Goal: Task Accomplishment & Management: Use online tool/utility

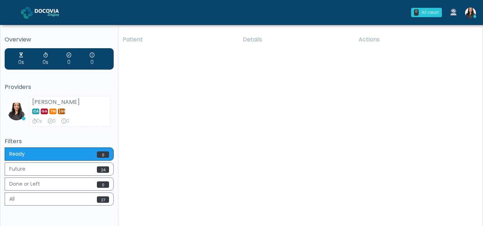
click at [470, 11] on img at bounding box center [471, 13] width 11 height 11
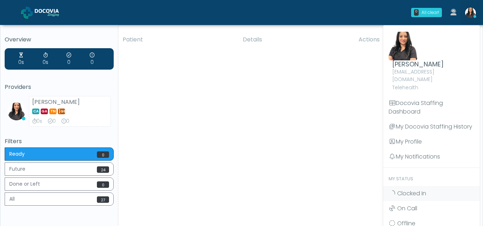
click at [250, 137] on div "Patient Details Actions TAK Englishtown, New Jersey 165538 RE ESHYFT Howell Tow…" at bounding box center [297, 133] width 359 height 204
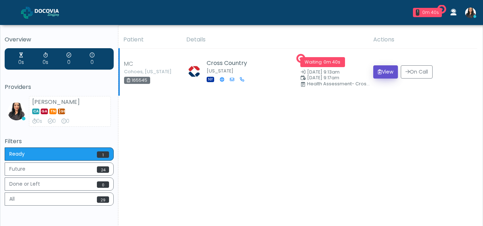
click at [380, 73] on button "View" at bounding box center [386, 71] width 25 height 13
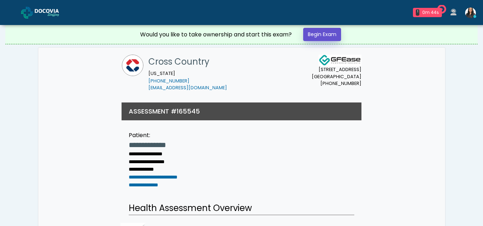
click at [322, 35] on link "Begin Exam" at bounding box center [322, 34] width 38 height 13
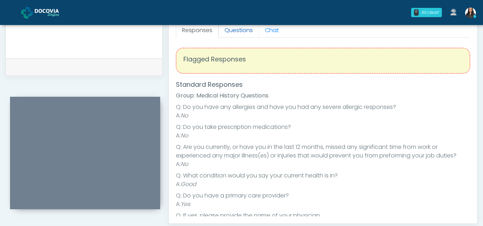
click at [239, 30] on link "Questions" at bounding box center [239, 30] width 40 height 15
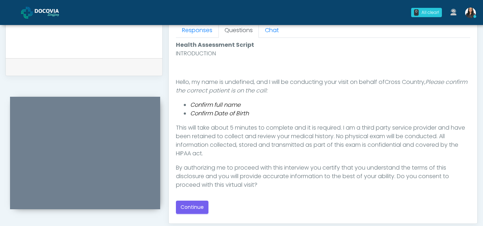
scroll to position [3, 0]
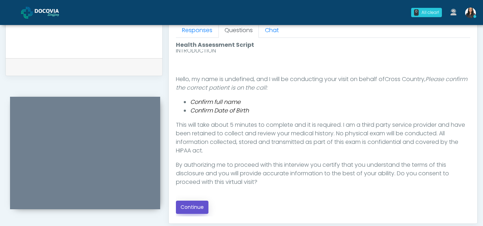
click at [198, 205] on button "Continue" at bounding box center [192, 207] width 33 height 13
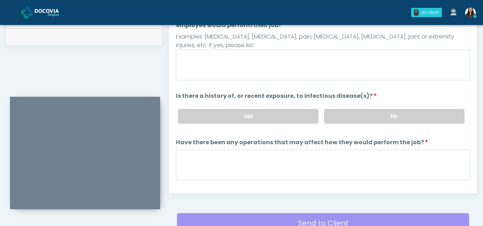
scroll to position [336, 0]
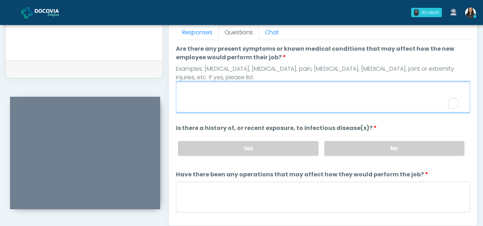
click at [245, 93] on textarea "Are there any present symptoms or known medical conditions that may affect how …" at bounding box center [323, 97] width 294 height 31
type textarea "**"
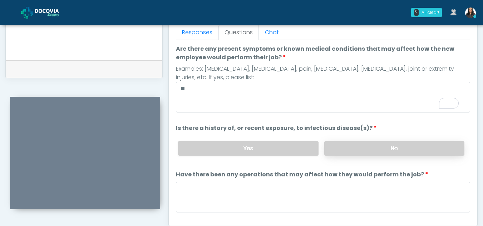
click at [399, 144] on label "No" at bounding box center [395, 148] width 140 height 15
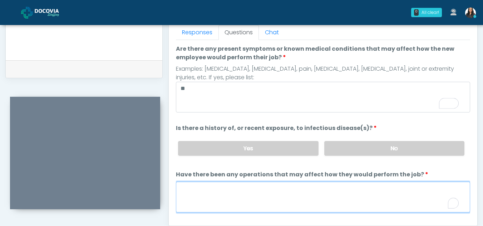
click at [226, 201] on textarea "Have there been any operations that may affect how they would perform the job?" at bounding box center [323, 197] width 294 height 31
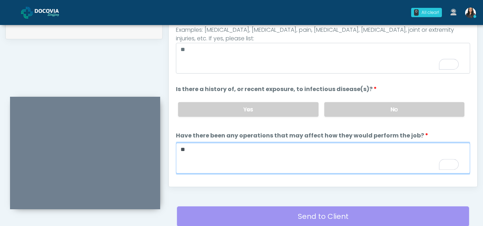
scroll to position [364, 0]
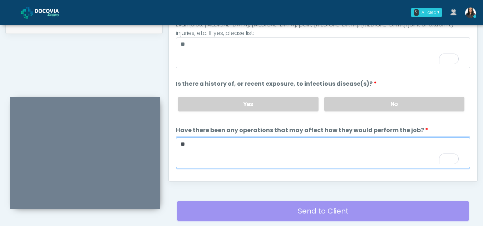
type textarea "**"
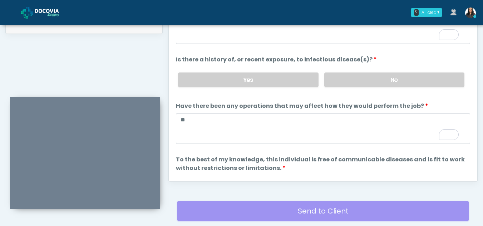
scroll to position [61, 0]
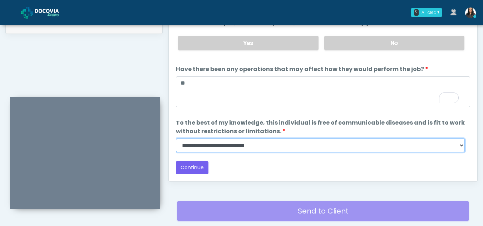
click at [462, 145] on select "**********" at bounding box center [320, 146] width 289 height 14
select select "******"
click at [176, 139] on select "**********" at bounding box center [320, 146] width 289 height 14
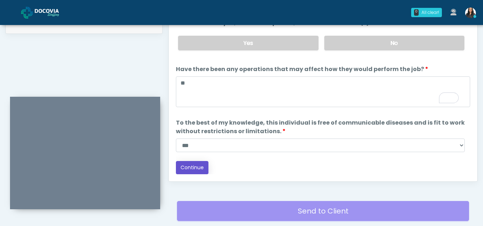
click at [198, 164] on button "Continue" at bounding box center [192, 167] width 33 height 13
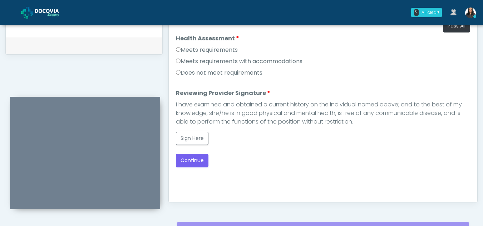
scroll to position [339, 0]
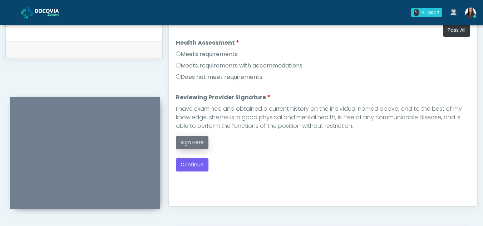
click at [200, 141] on button "Sign Here" at bounding box center [192, 142] width 33 height 13
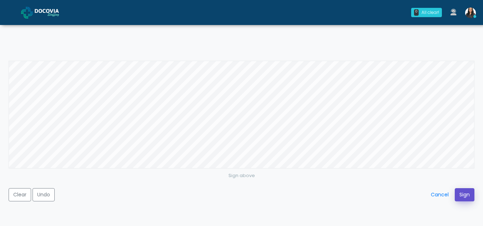
click at [466, 192] on button "Sign" at bounding box center [465, 195] width 20 height 13
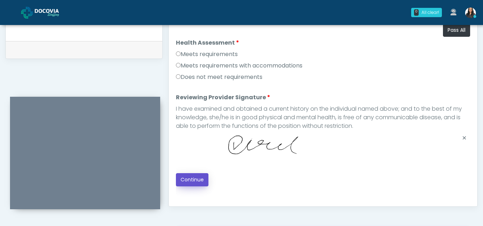
click at [194, 180] on button "Continue" at bounding box center [192, 180] width 33 height 13
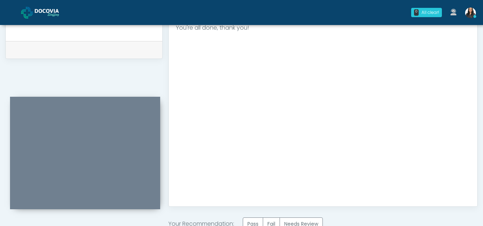
scroll to position [429, 0]
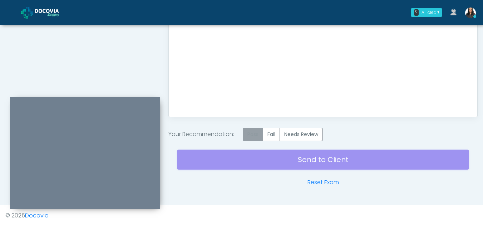
click at [252, 136] on label "Pass" at bounding box center [253, 134] width 20 height 13
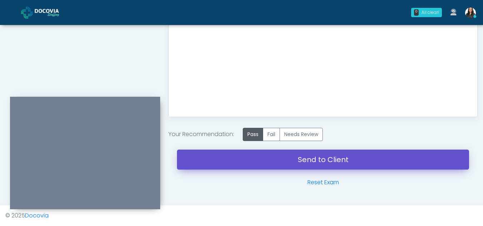
click at [326, 157] on link "Send to Client" at bounding box center [323, 160] width 292 height 20
